Goal: Information Seeking & Learning: Find contact information

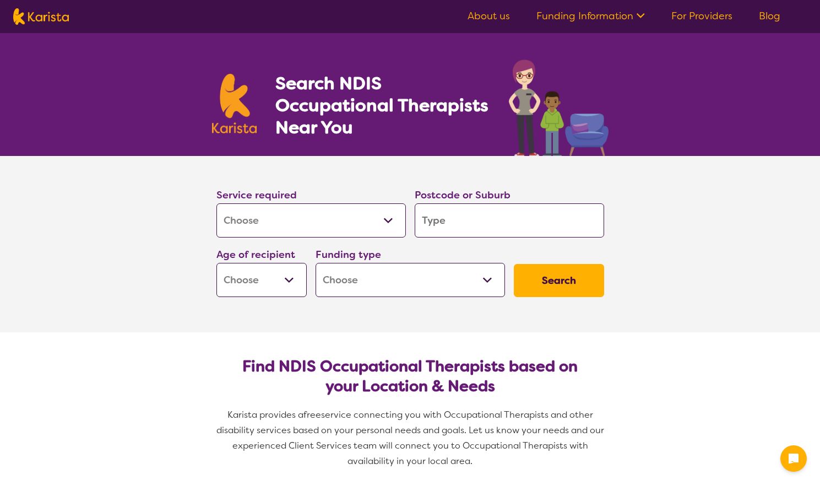
select select "[MEDICAL_DATA]"
click at [467, 229] on input "search" at bounding box center [510, 220] width 190 height 34
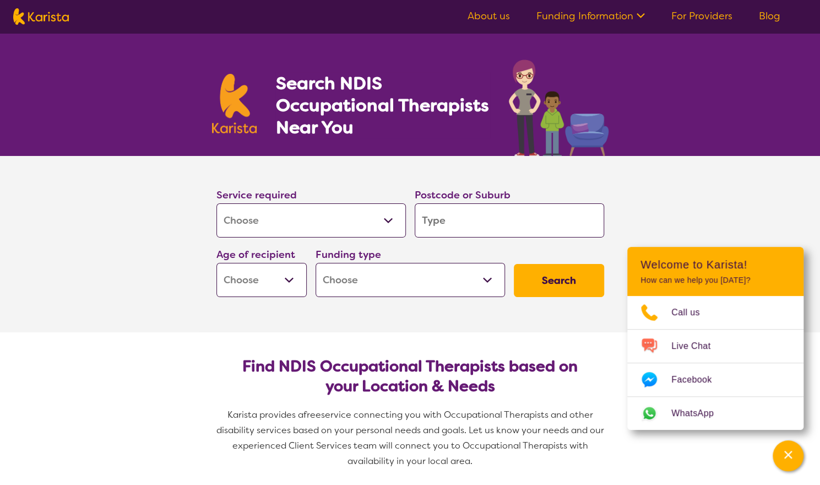
type input "2"
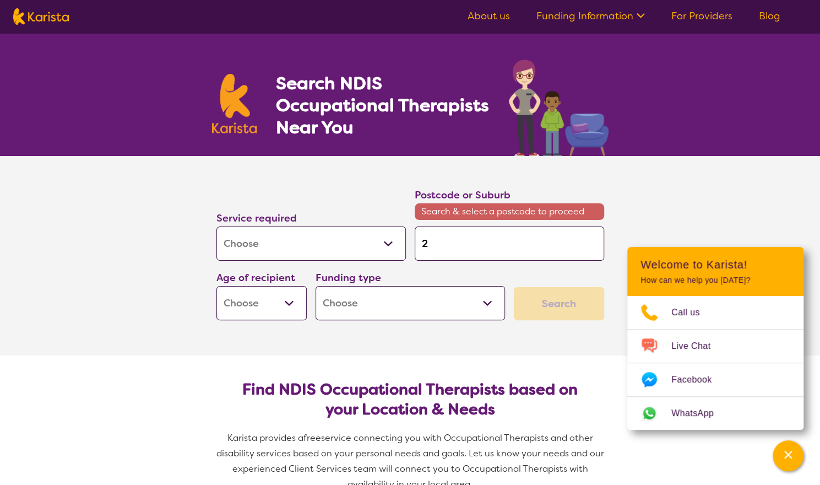
type input "25"
type input "258"
type input "2583"
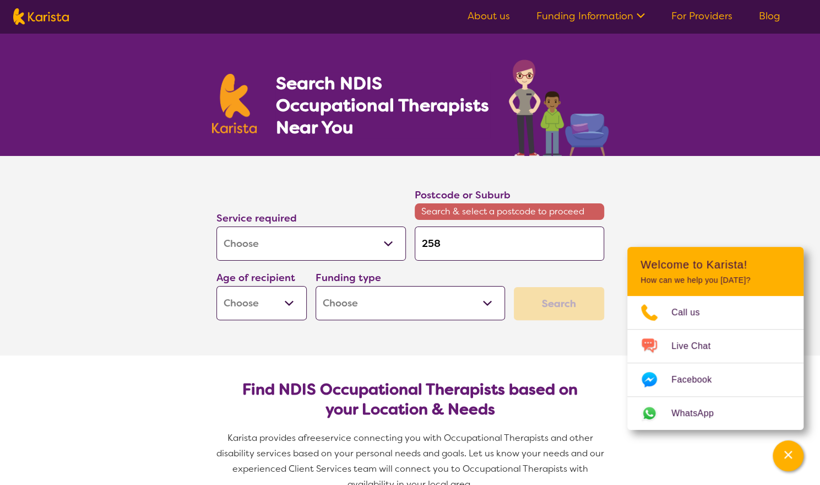
type input "2583"
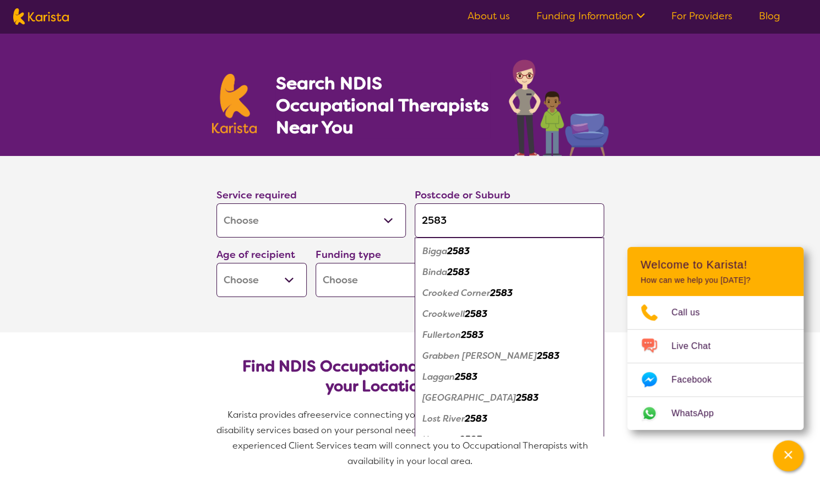
type input "2583"
click at [455, 312] on em "Crookwell" at bounding box center [444, 314] width 42 height 12
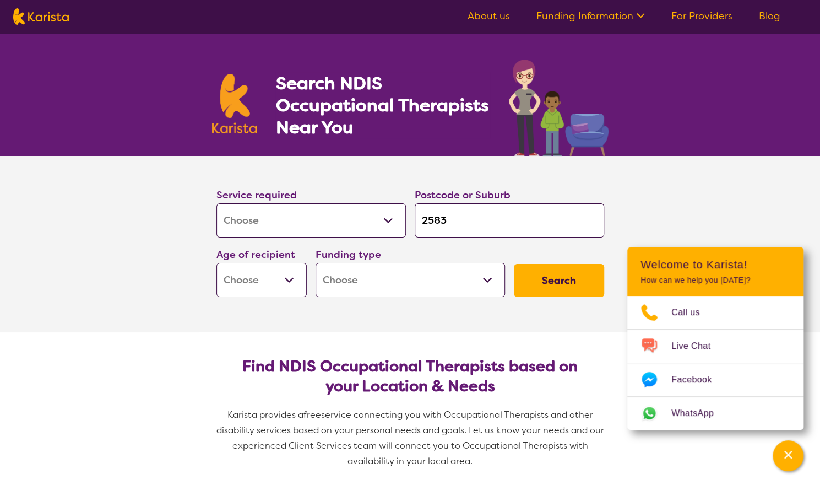
click at [288, 278] on select "Early Childhood - 0 to 9 Child - 10 to 11 Adolescent - 12 to 17 Adult - 18 to 6…" at bounding box center [262, 280] width 90 height 34
select select "AG"
click at [217, 263] on select "Early Childhood - 0 to 9 Child - 10 to 11 Adolescent - 12 to 17 Adult - 18 to 6…" at bounding box center [262, 280] width 90 height 34
select select "AG"
click at [485, 277] on select "Home Care Package (HCP) National Disability Insurance Scheme (NDIS) I don't know" at bounding box center [411, 280] width 190 height 34
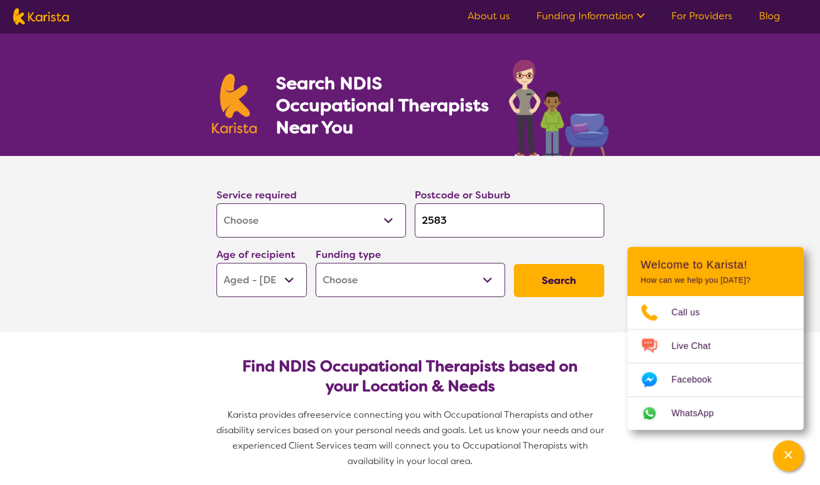
select select "HCP"
click at [316, 263] on select "Home Care Package (HCP) National Disability Insurance Scheme (NDIS) I don't know" at bounding box center [411, 280] width 190 height 34
select select "HCP"
click at [581, 277] on button "Search" at bounding box center [559, 280] width 90 height 33
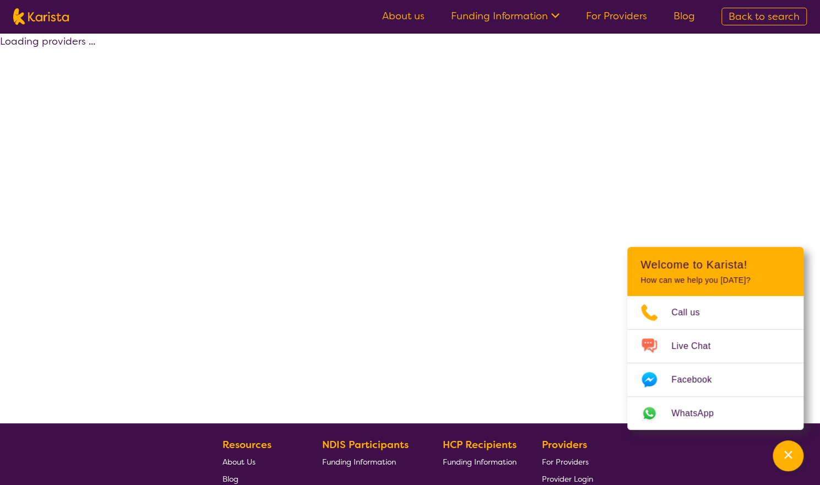
select select "HCP"
select select "[MEDICAL_DATA]"
select select "AG"
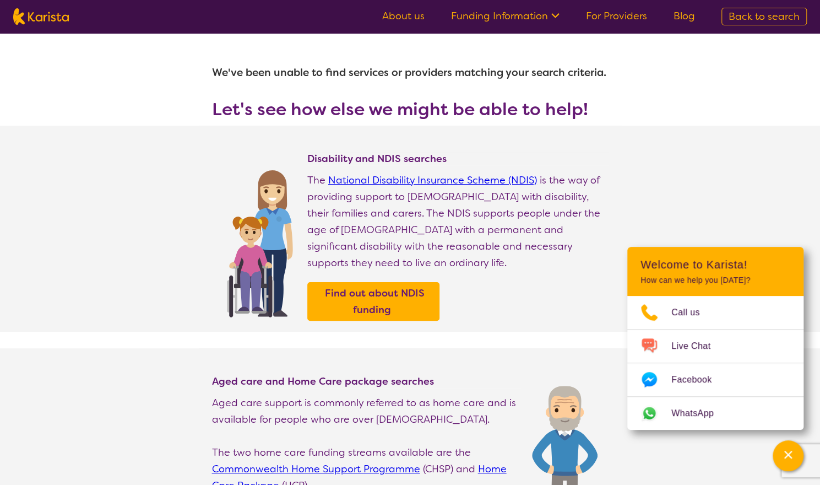
click at [378, 301] on div "Disability and NDIS searches The National Disability Insurance Scheme (NDIS) is…" at bounding box center [457, 242] width 301 height 180
